Goal: Task Accomplishment & Management: Manage account settings

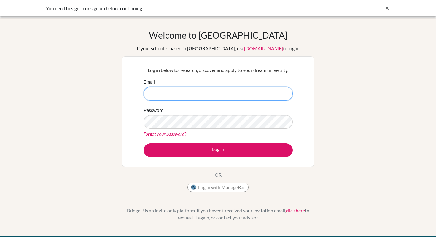
click at [256, 96] on input "Email" at bounding box center [218, 94] width 149 height 14
type input "[EMAIL_ADDRESS][DOMAIN_NAME]"
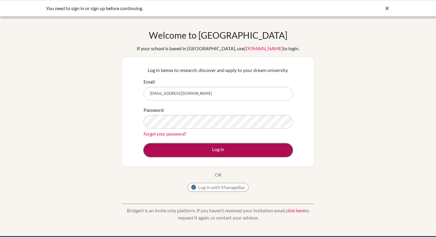
click at [231, 150] on button "Log in" at bounding box center [218, 150] width 149 height 14
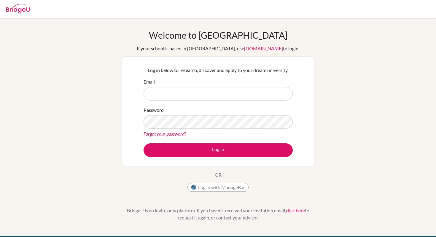
type input "[EMAIL_ADDRESS][DOMAIN_NAME]"
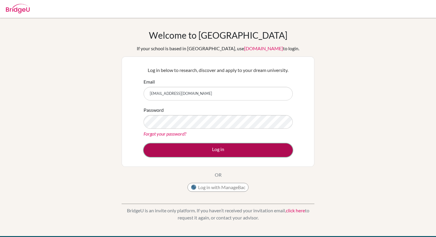
click at [226, 155] on button "Log in" at bounding box center [218, 150] width 149 height 14
